Goal: Find specific page/section: Find specific page/section

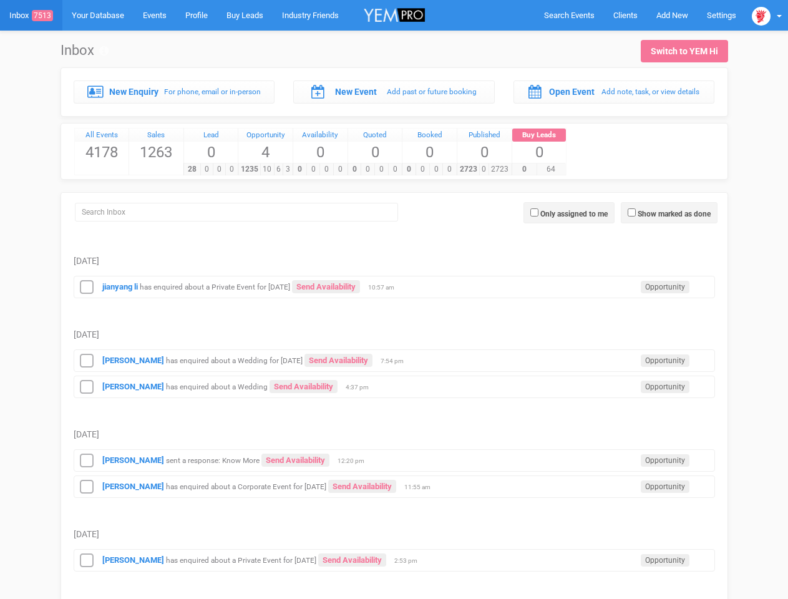
click at [394, 299] on td "[DATE]" at bounding box center [394, 321] width 641 height 47
